Goal: Task Accomplishment & Management: Manage account settings

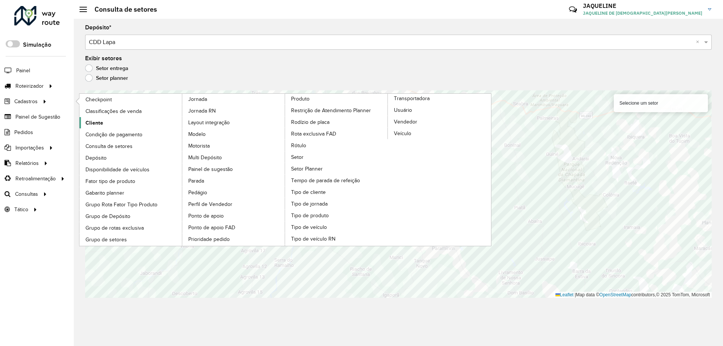
click at [106, 124] on link "Cliente" at bounding box center [130, 122] width 103 height 11
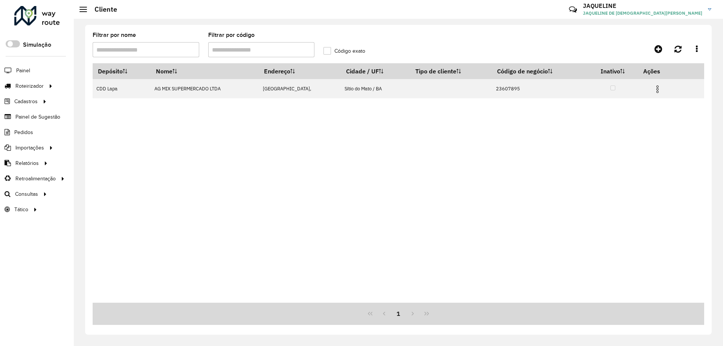
click at [230, 46] on input "Filtrar por código" at bounding box center [261, 49] width 107 height 15
drag, startPoint x: 283, startPoint y: 51, endPoint x: 141, endPoint y: 49, distance: 141.7
click at [141, 49] on formly-group "Filtrar por nome Filtrar por código Código exato" at bounding box center [319, 47] width 462 height 31
type input "****"
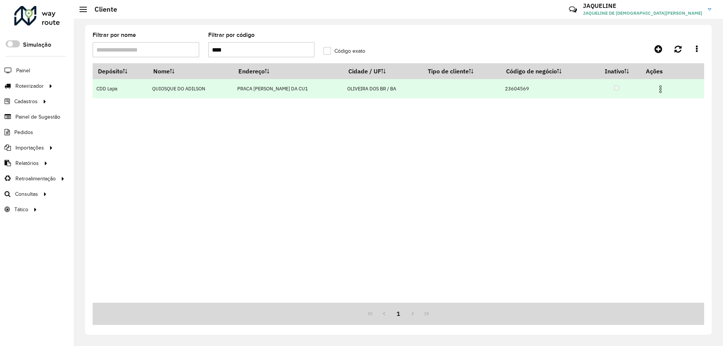
click at [665, 88] on img at bounding box center [660, 89] width 9 height 9
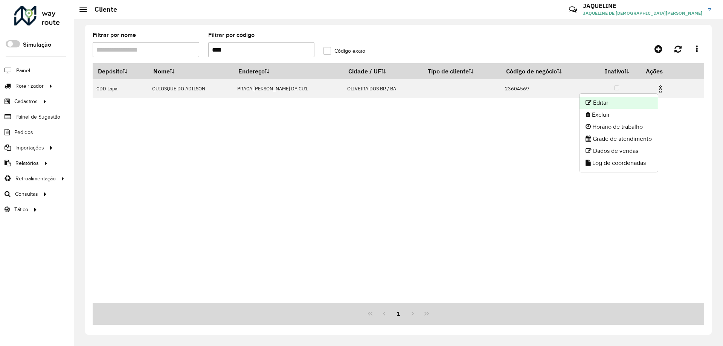
click at [643, 99] on li "Editar" at bounding box center [619, 103] width 78 height 12
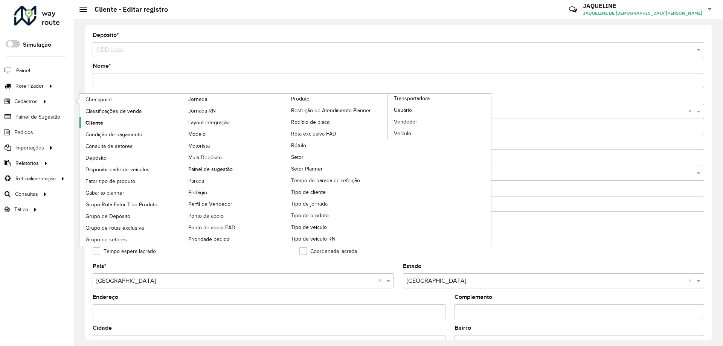
click at [106, 126] on link "Cliente" at bounding box center [130, 122] width 103 height 11
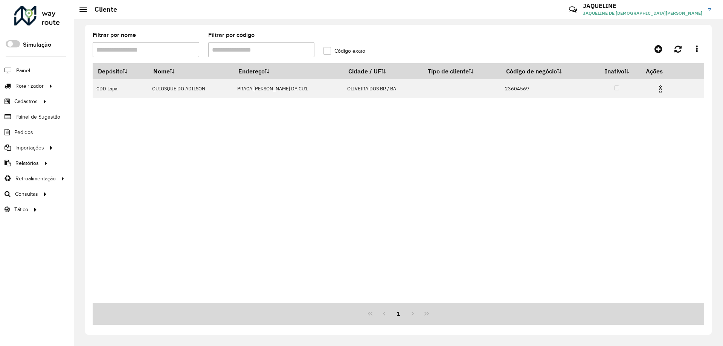
drag, startPoint x: 253, startPoint y: 53, endPoint x: 145, endPoint y: 45, distance: 108.8
click at [145, 45] on formly-group "Filtrar por nome Filtrar por código Código exato" at bounding box center [319, 47] width 462 height 31
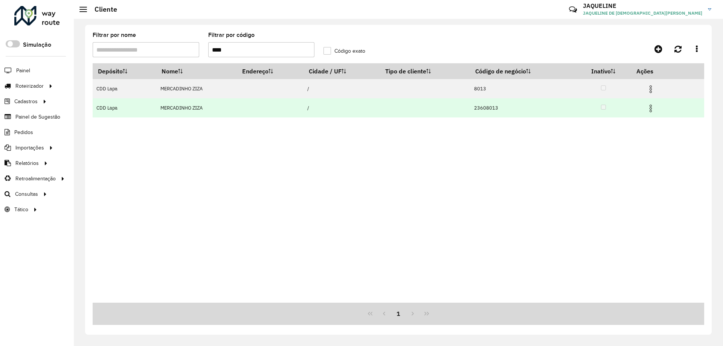
type input "****"
click at [651, 112] on img at bounding box center [651, 108] width 9 height 9
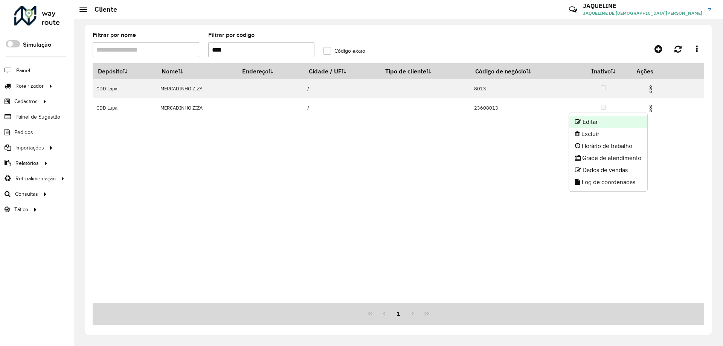
click at [606, 123] on li "Editar" at bounding box center [608, 122] width 78 height 12
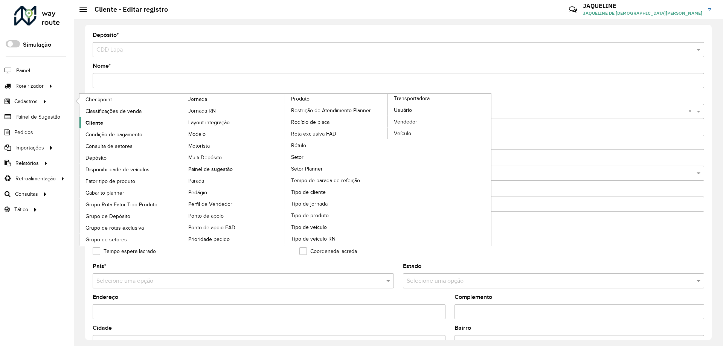
click at [99, 123] on span "Cliente" at bounding box center [95, 123] width 18 height 8
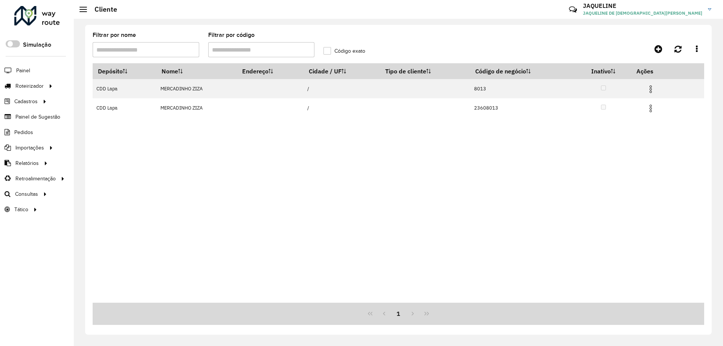
click at [236, 54] on input "Filtrar por código" at bounding box center [261, 49] width 107 height 15
drag, startPoint x: 242, startPoint y: 52, endPoint x: 176, endPoint y: 38, distance: 67.4
click at [176, 38] on formly-group "Filtrar por nome Filtrar por código Código exato" at bounding box center [319, 47] width 462 height 31
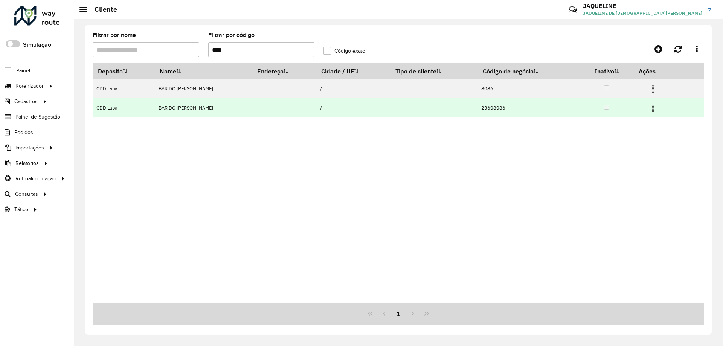
type input "****"
click at [651, 109] on img at bounding box center [653, 108] width 9 height 9
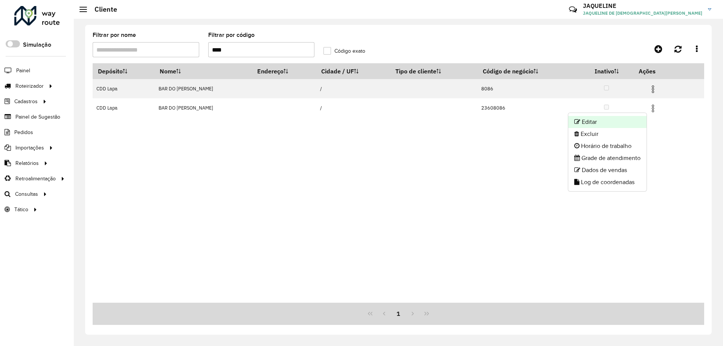
click at [616, 120] on li "Editar" at bounding box center [608, 122] width 78 height 12
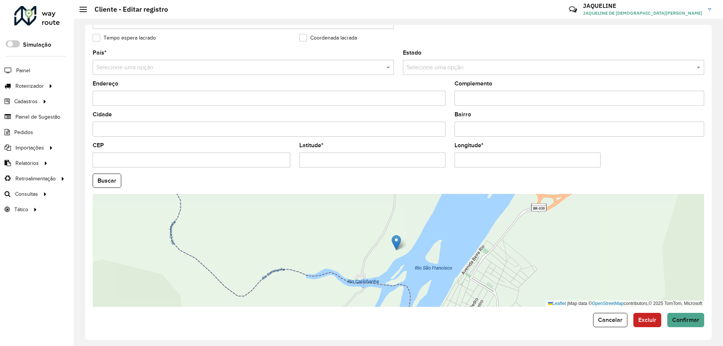
scroll to position [214, 0]
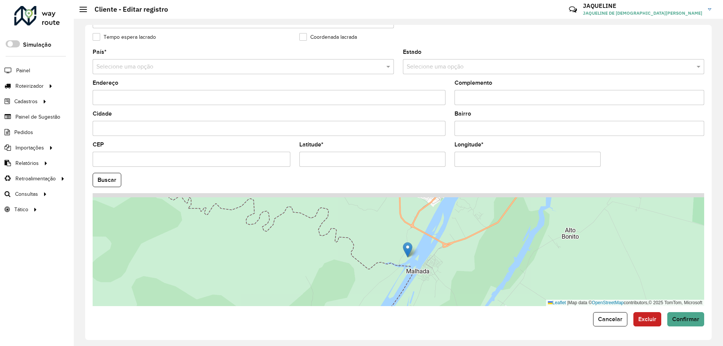
drag, startPoint x: 498, startPoint y: 231, endPoint x: 502, endPoint y: 259, distance: 28.2
click at [502, 259] on div "Leaflet | Map data © OpenStreetMap contributors,© 2025 TomTom, Microsoft" at bounding box center [399, 249] width 612 height 113
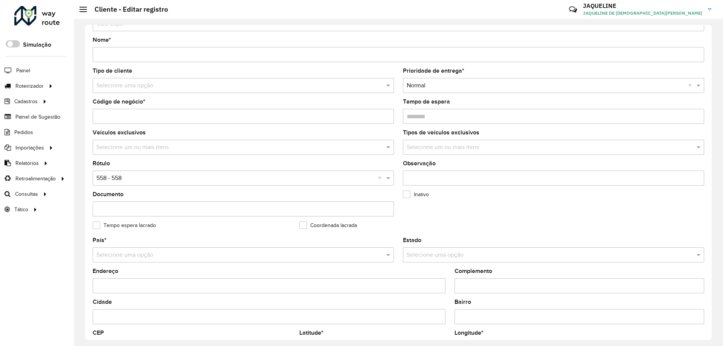
scroll to position [0, 0]
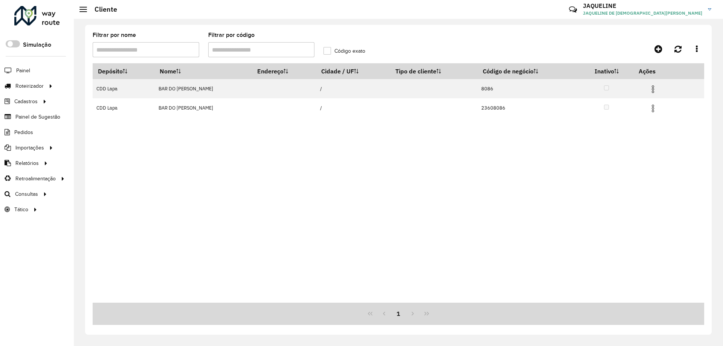
drag, startPoint x: 235, startPoint y: 51, endPoint x: 191, endPoint y: 46, distance: 44.4
click at [190, 47] on formly-group "Filtrar por nome Filtrar por código Código exato" at bounding box center [319, 47] width 462 height 31
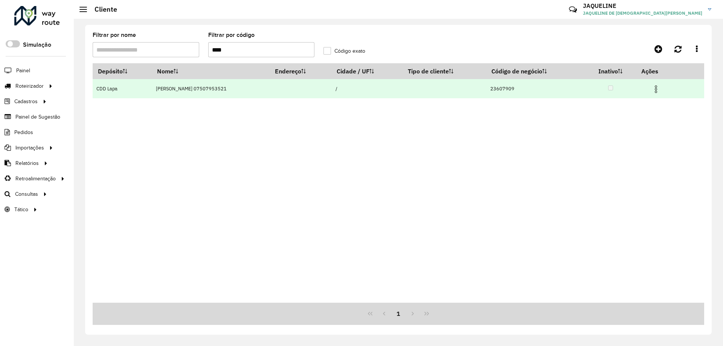
type input "****"
click at [670, 93] on td at bounding box center [659, 88] width 45 height 19
click at [661, 89] on img at bounding box center [656, 89] width 9 height 9
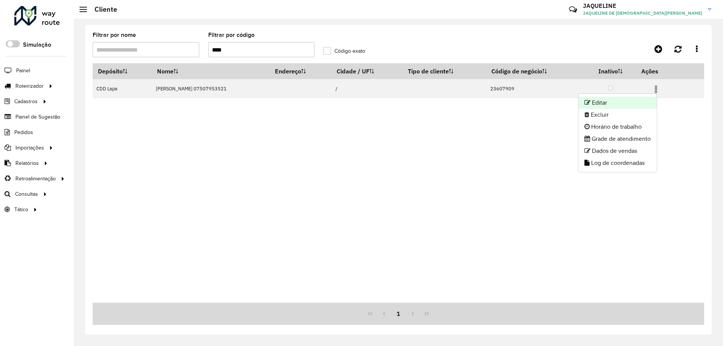
click at [650, 102] on li "Editar" at bounding box center [618, 103] width 78 height 12
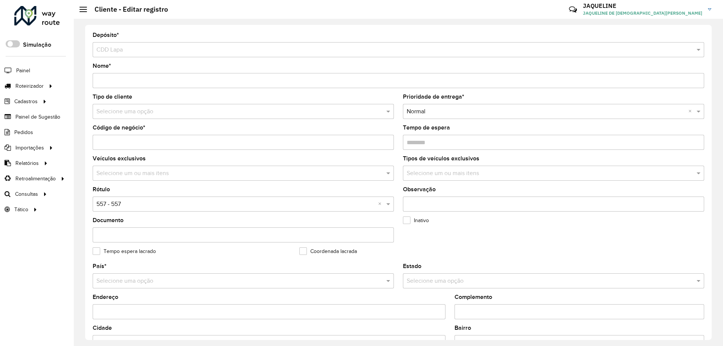
scroll to position [214, 0]
